Goal: Navigation & Orientation: Find specific page/section

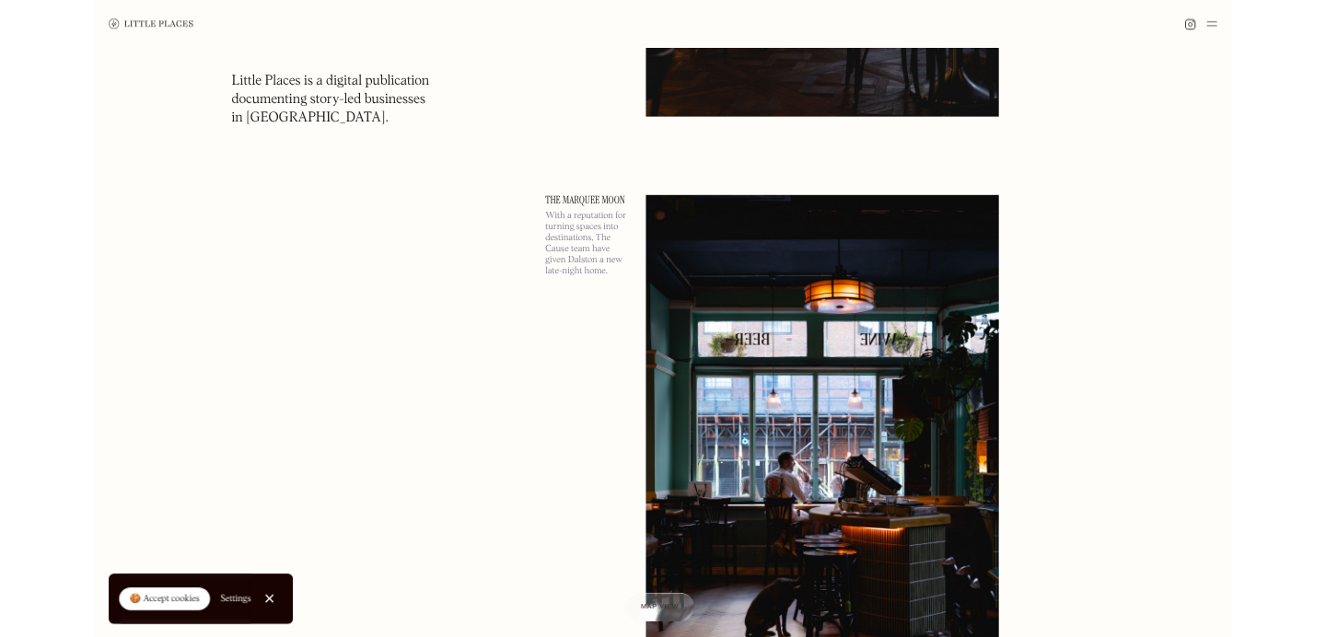
scroll to position [1352, 0]
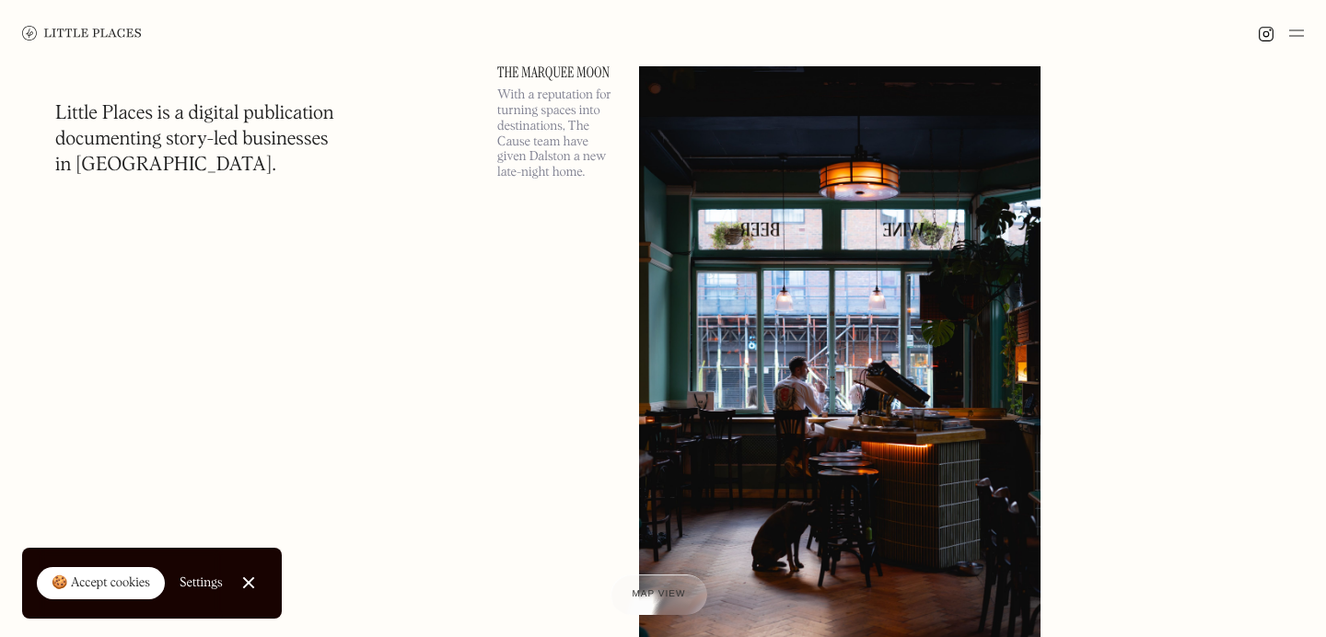
click at [583, 73] on link "The Marquee Moon" at bounding box center [557, 72] width 120 height 15
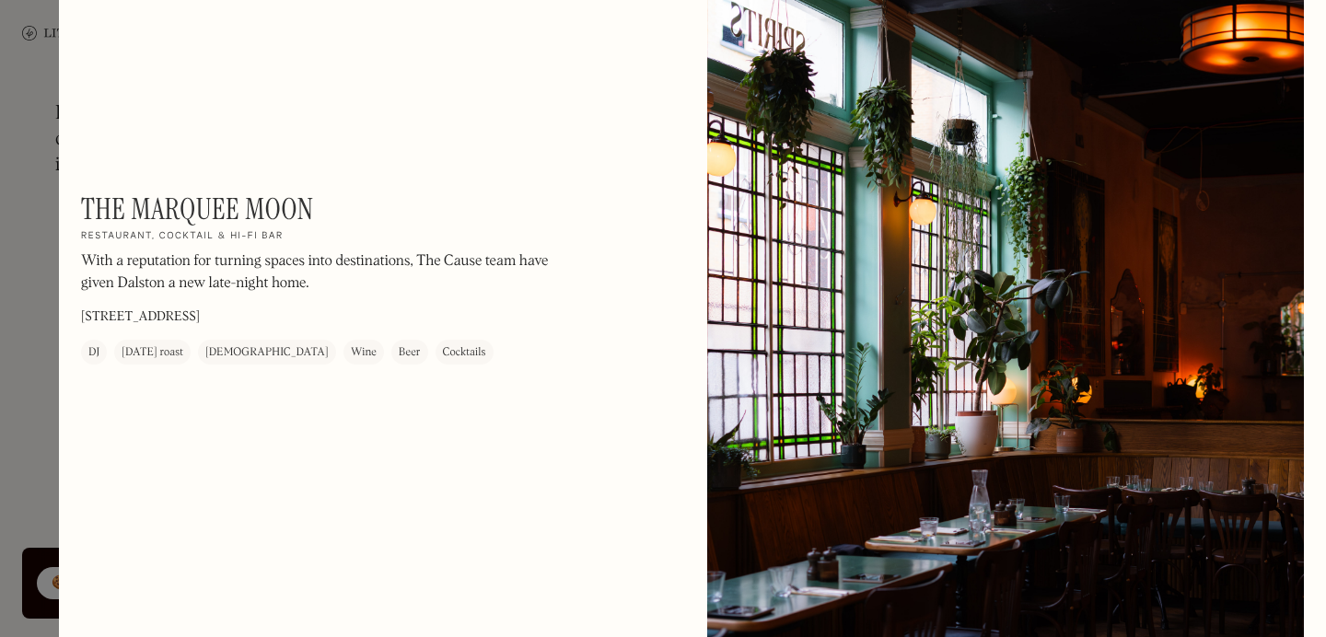
scroll to position [2913, 0]
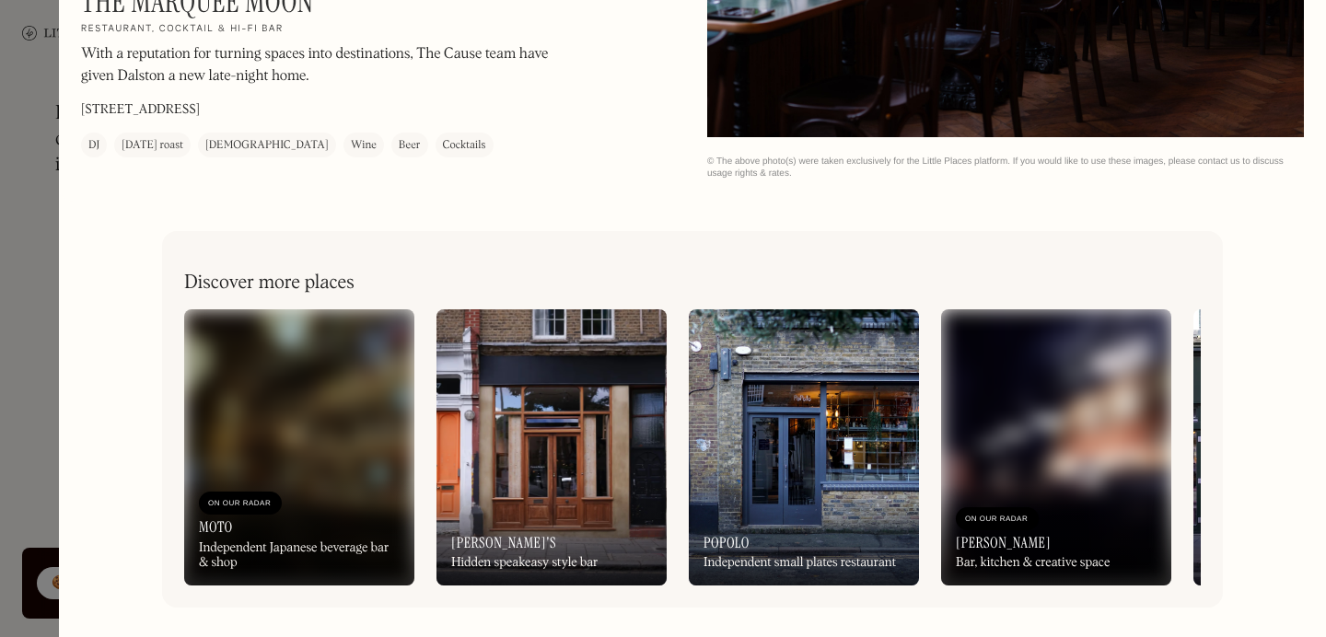
click at [274, 425] on img at bounding box center [299, 447] width 230 height 276
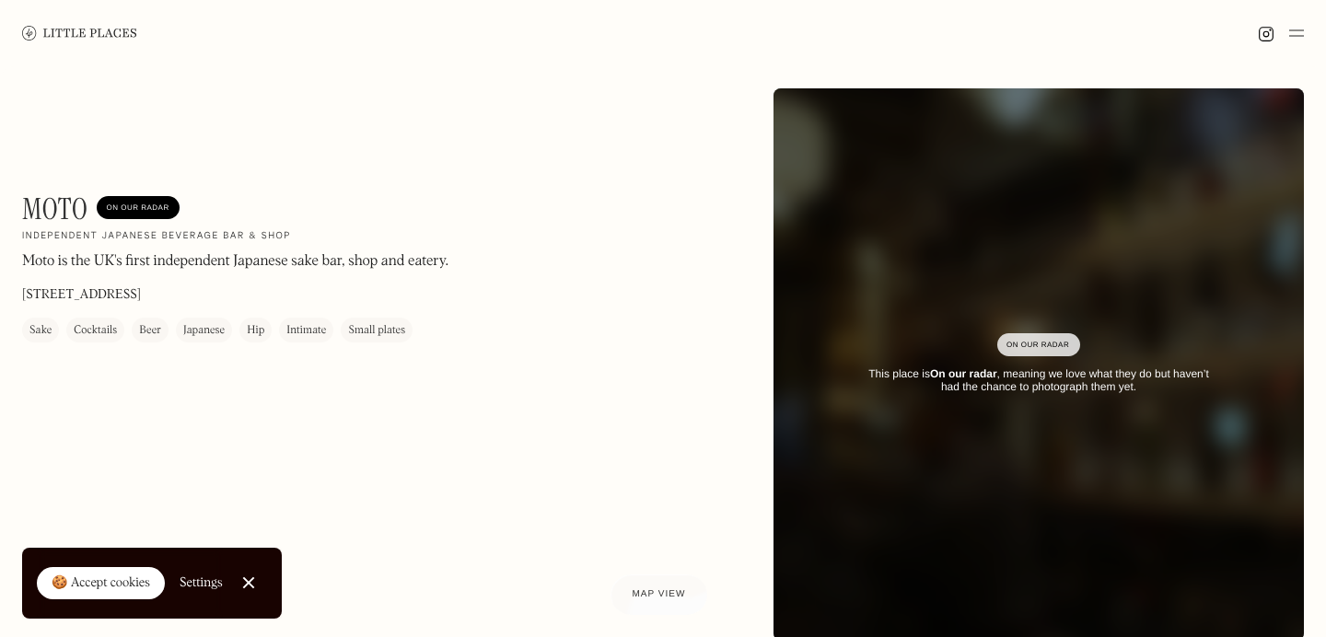
scroll to position [1, 0]
click at [248, 582] on div at bounding box center [248, 584] width 12 height 12
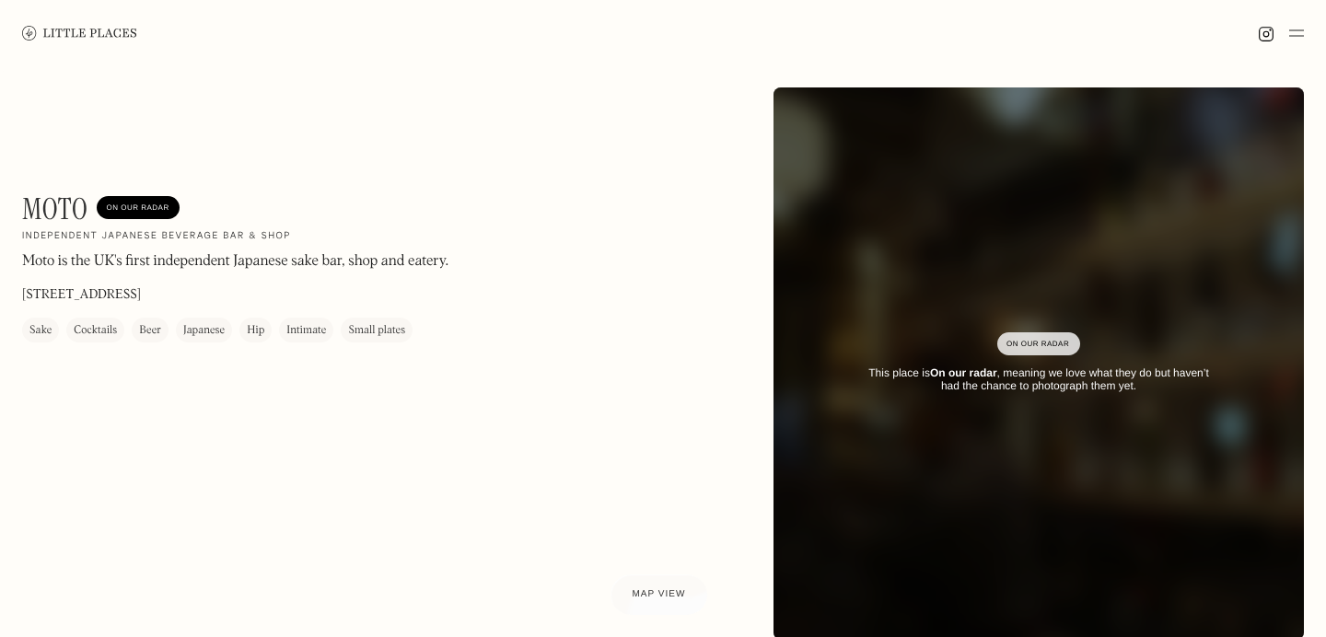
click at [81, 34] on img at bounding box center [79, 33] width 115 height 14
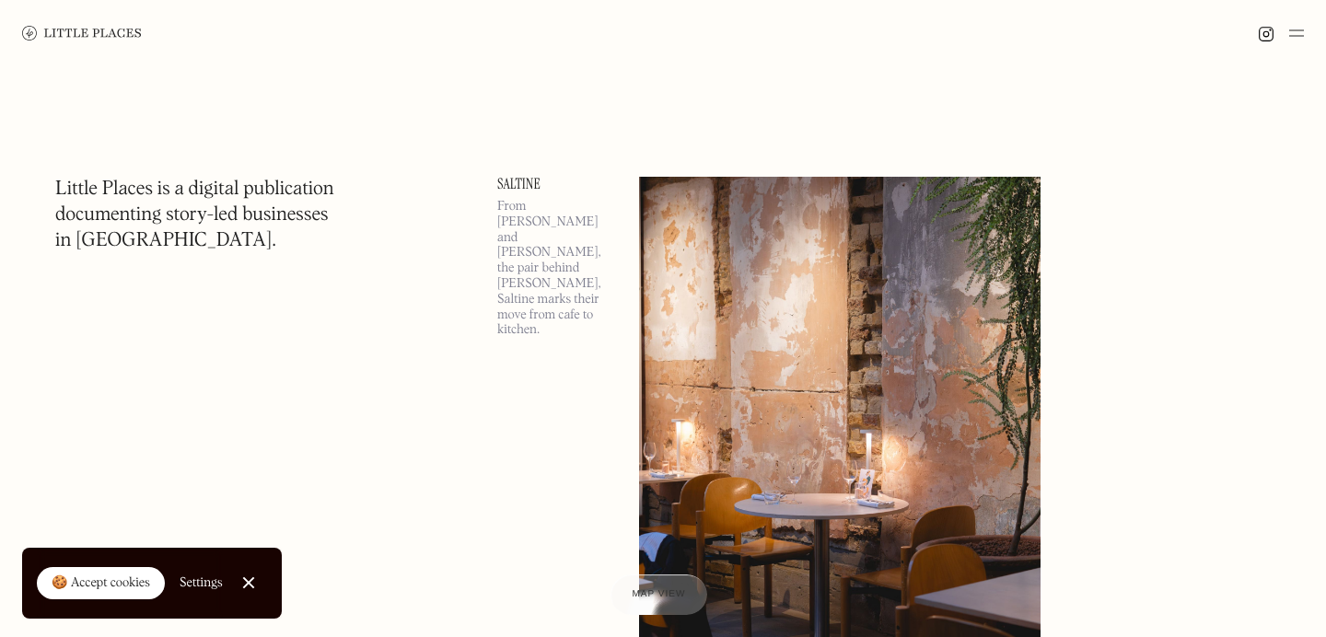
click at [1293, 33] on img at bounding box center [1297, 33] width 15 height 22
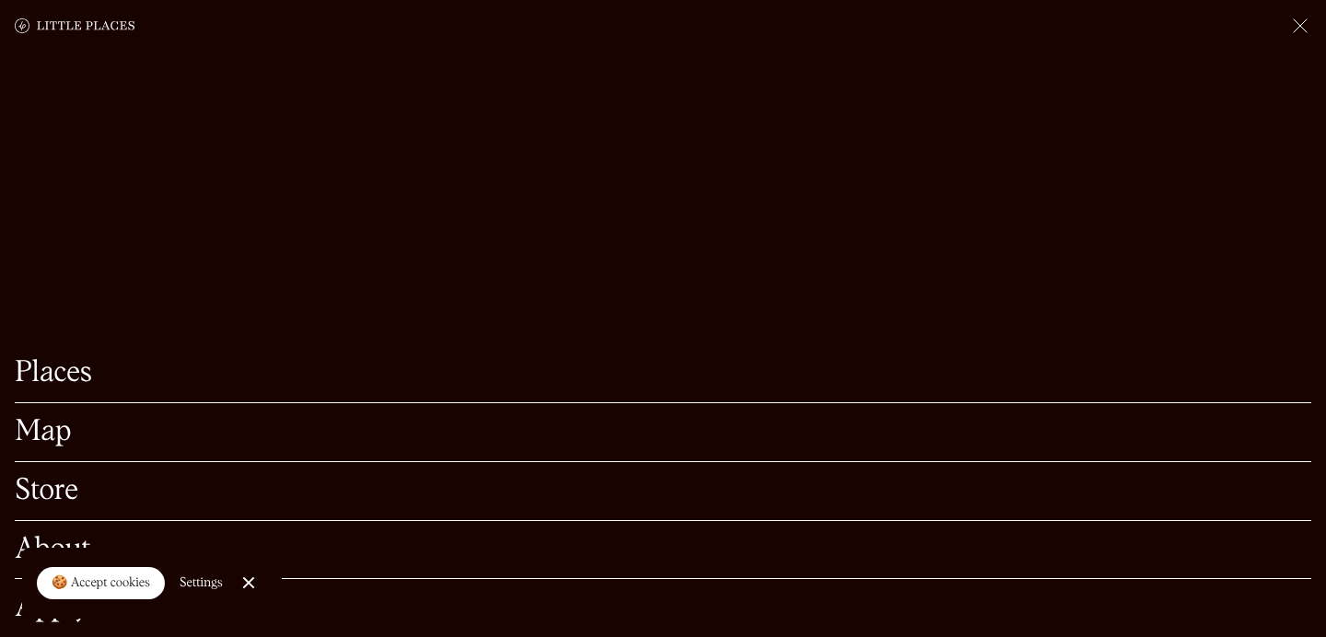
scroll to position [135, 0]
click at [38, 538] on link "About" at bounding box center [663, 550] width 1297 height 29
click at [46, 385] on link "Places" at bounding box center [663, 373] width 1297 height 29
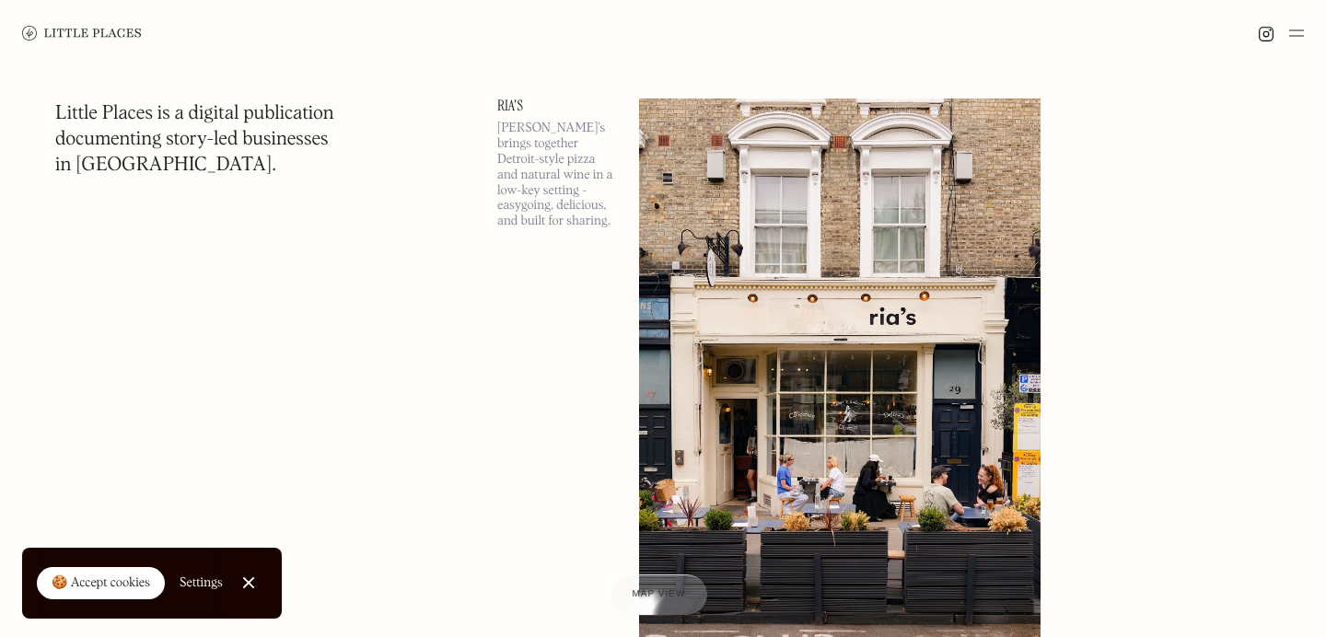
scroll to position [5663, 0]
click at [763, 266] on img at bounding box center [840, 388] width 402 height 580
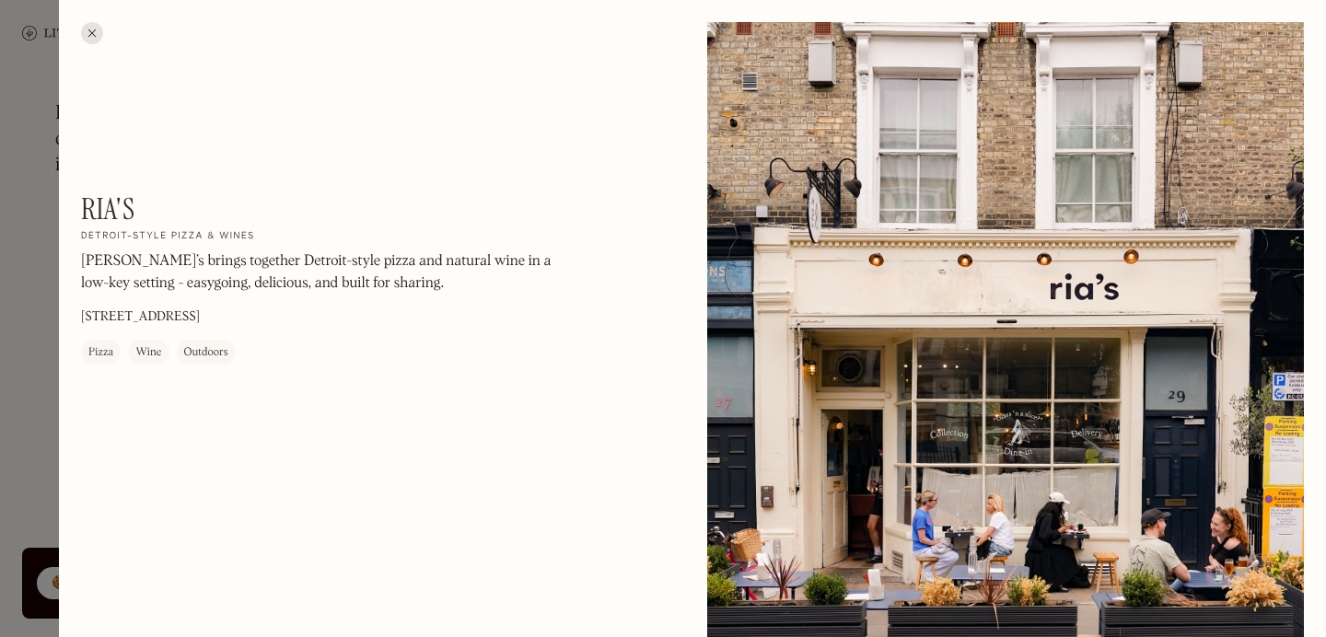
click at [41, 147] on div at bounding box center [663, 318] width 1326 height 637
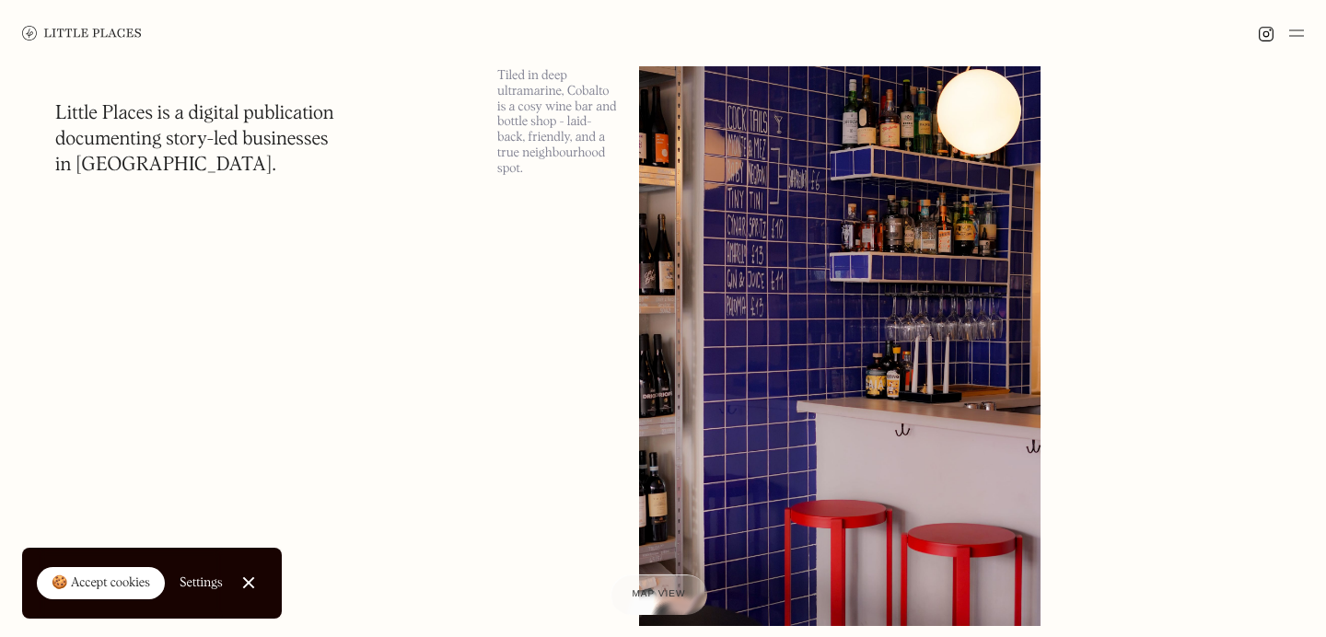
scroll to position [6337, 0]
